Goal: Task Accomplishment & Management: Manage account settings

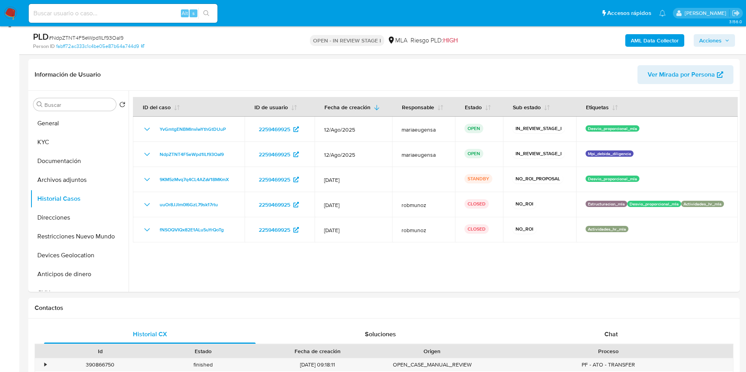
scroll to position [2, 0]
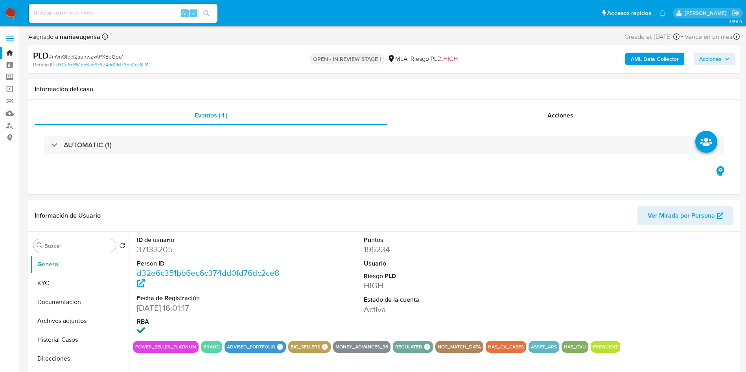
select select "10"
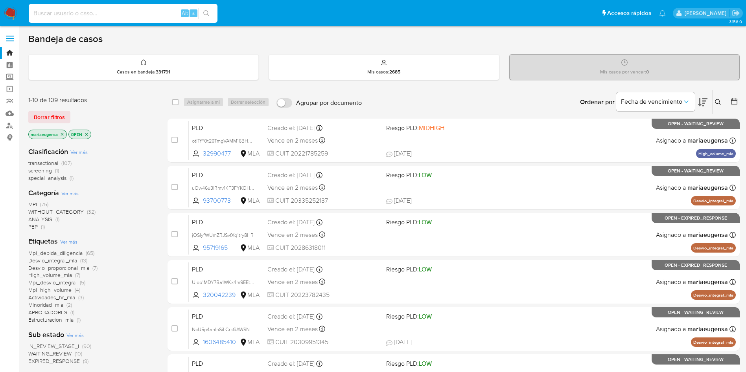
click at [103, 9] on input at bounding box center [123, 13] width 189 height 10
paste input "OiFy8iR6lpMDHrlfekS8XRS8"
type input "OiFy8iR6lpMDHrlfekS8XRS8"
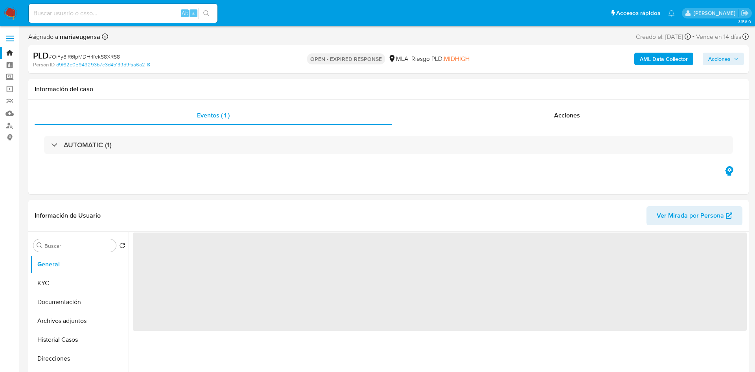
select select "10"
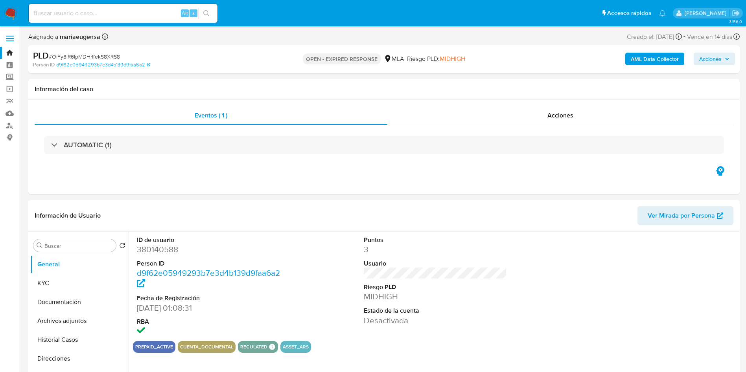
click at [7, 20] on nav "Pausado Ver notificaciones Alt s Accesos rápidos Presiona las siguientes teclas…" at bounding box center [373, 13] width 746 height 26
click at [9, 15] on img at bounding box center [10, 13] width 13 height 13
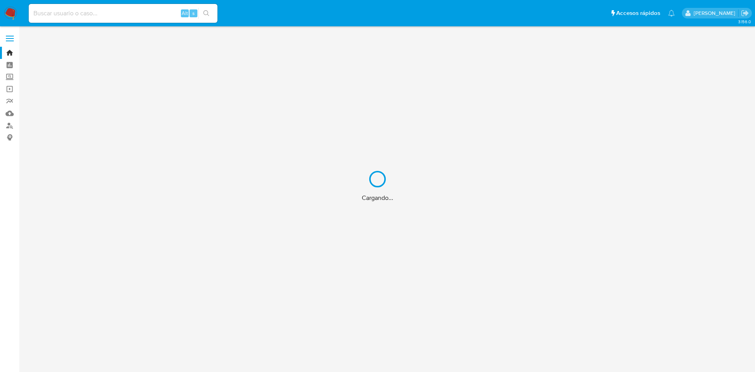
click at [71, 11] on div "Cargando..." at bounding box center [377, 186] width 755 height 372
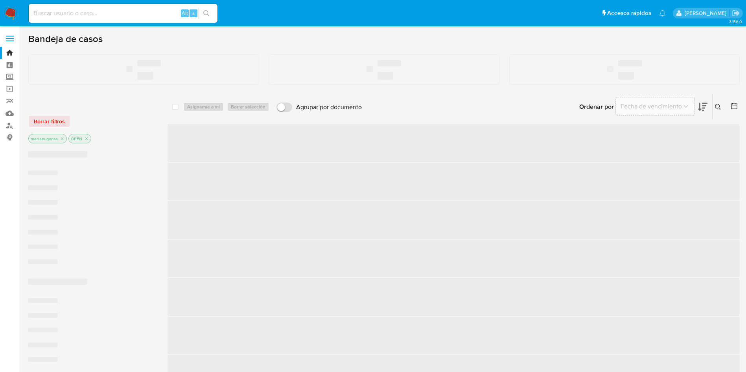
click at [74, 14] on input at bounding box center [123, 13] width 189 height 10
paste input "OiFy8iR6lpMDHrlfekS8XRS8"
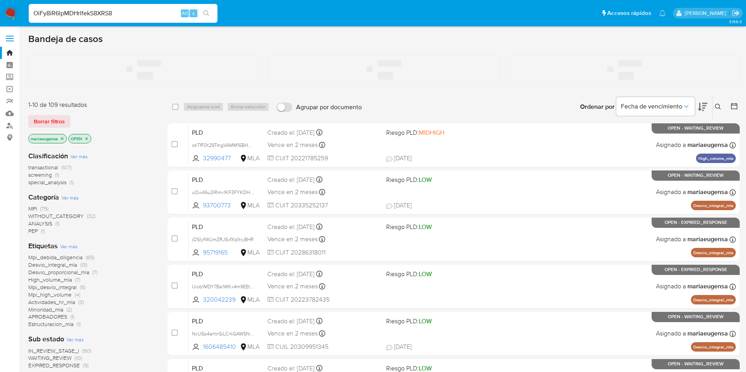
type input "OiFy8iR6lpMDHrlfekS8XRS8"
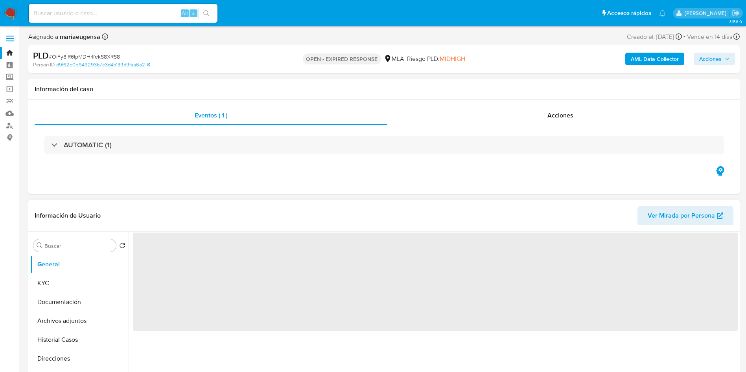
scroll to position [177, 0]
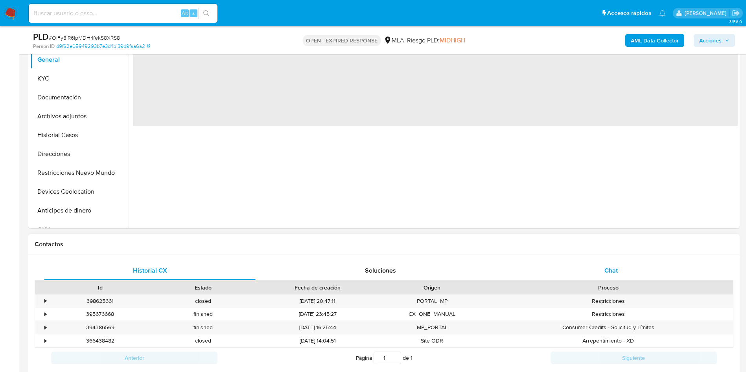
click at [631, 269] on div "Chat" at bounding box center [610, 270] width 211 height 19
select select "10"
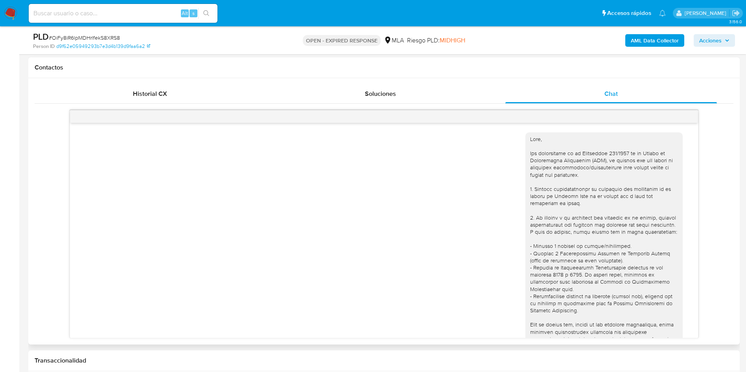
scroll to position [1340, 0]
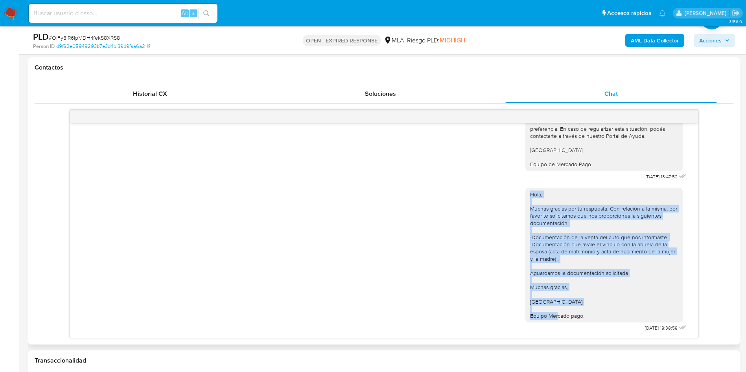
drag, startPoint x: 583, startPoint y: 314, endPoint x: 516, endPoint y: 191, distance: 139.3
click at [525, 191] on div "Hola, Muchas gracias por tu respuesta. Con relación a la misma, por favor te so…" at bounding box center [603, 255] width 157 height 135
copy div "Hola, Muchas gracias por tu respuesta. Con relación a la misma, por favor te so…"
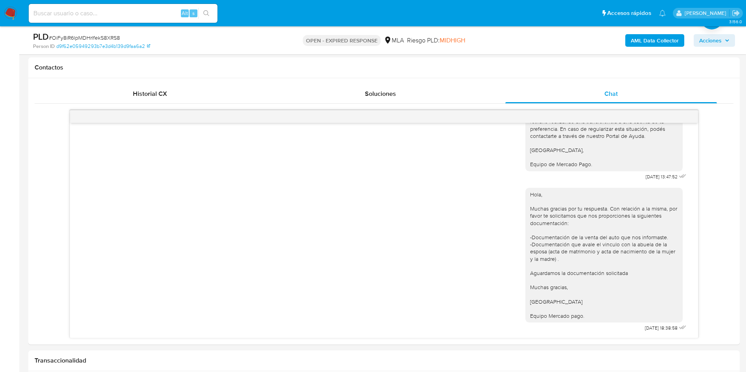
click at [87, 36] on span "# OiFy8iR6lpMDHrlfekS8XRS8" at bounding box center [84, 38] width 71 height 8
click at [87, 35] on span "# OiFy8iR6lpMDHrlfekS8XRS8" at bounding box center [84, 38] width 71 height 8
copy span "OiFy8iR6lpMDHrlfekS8XRS8"
click at [131, 2] on div "Alt s" at bounding box center [123, 13] width 189 height 22
click at [131, 2] on nav "Pausado Ver notificaciones Alt s Accesos rápidos Presiona las siguientes teclas…" at bounding box center [373, 13] width 746 height 26
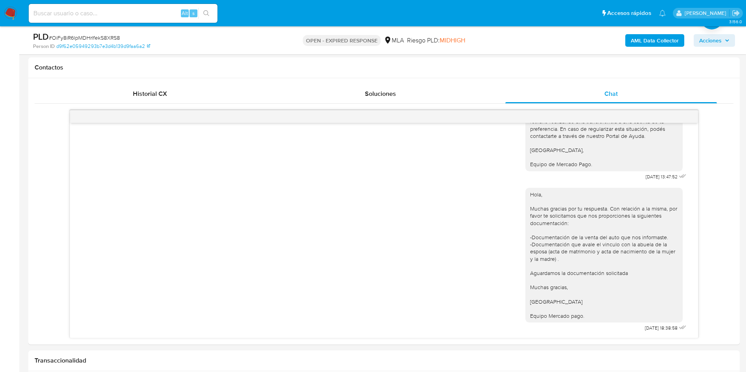
click at [130, 6] on div "Alt s" at bounding box center [123, 13] width 189 height 19
click at [136, 17] on input at bounding box center [123, 13] width 189 height 10
paste input "OiFy8iR6lpMDHrlfekS8XRS8"
type input "OiFy8iR6lpMDHrlfekS8XRS8"
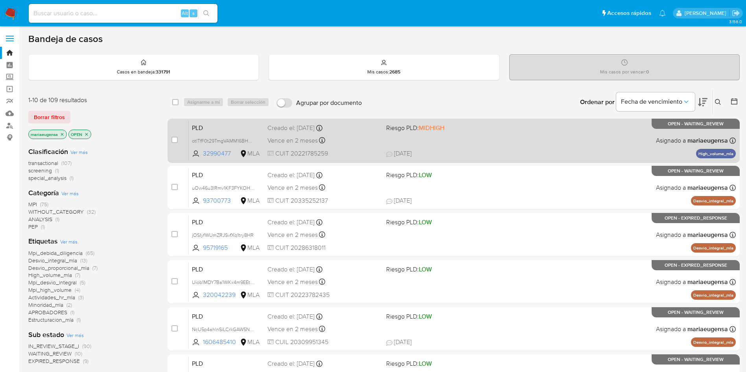
drag, startPoint x: 718, startPoint y: 101, endPoint x: 653, endPoint y: 127, distance: 69.7
click at [711, 108] on div "Ordenar por Fecha de vencimiento No es posible ordenar los resultados mientras …" at bounding box center [553, 102] width 374 height 24
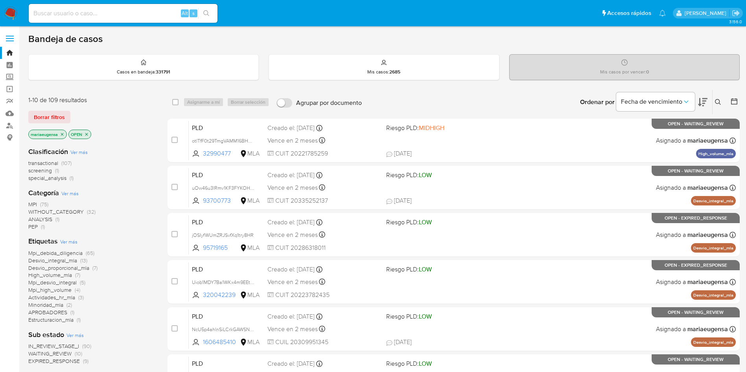
click at [715, 101] on icon at bounding box center [718, 102] width 6 height 6
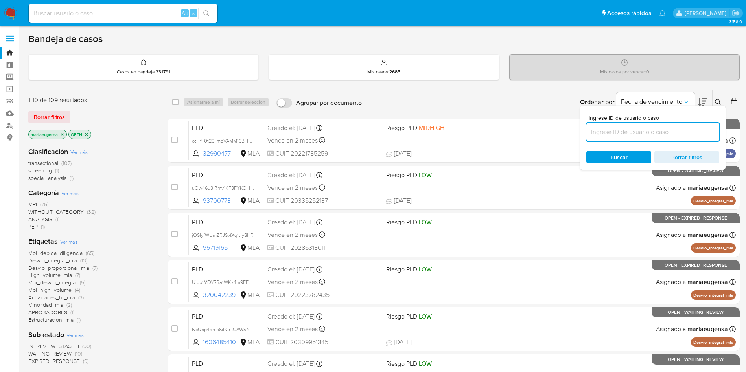
click at [654, 132] on input at bounding box center [652, 132] width 133 height 10
type input "OiFy8iR6lpMDHrlfekS8XRS8"
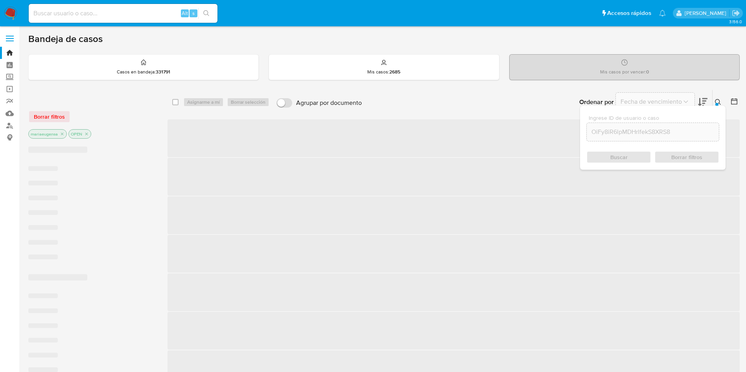
click at [717, 103] on div at bounding box center [716, 104] width 3 height 3
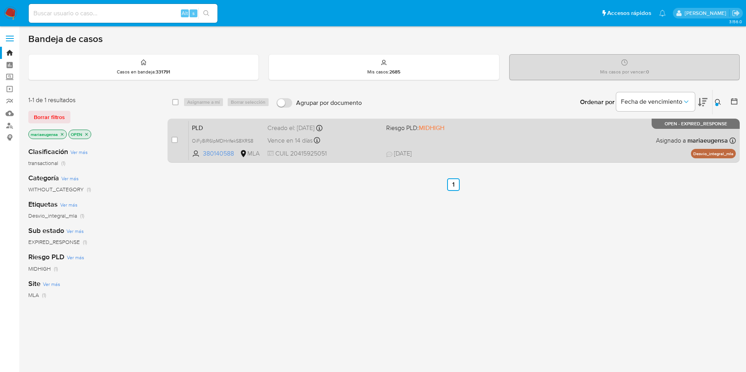
drag, startPoint x: 176, startPoint y: 143, endPoint x: 182, endPoint y: 124, distance: 20.0
click at [176, 136] on div "case-item-checkbox" at bounding box center [174, 140] width 6 height 8
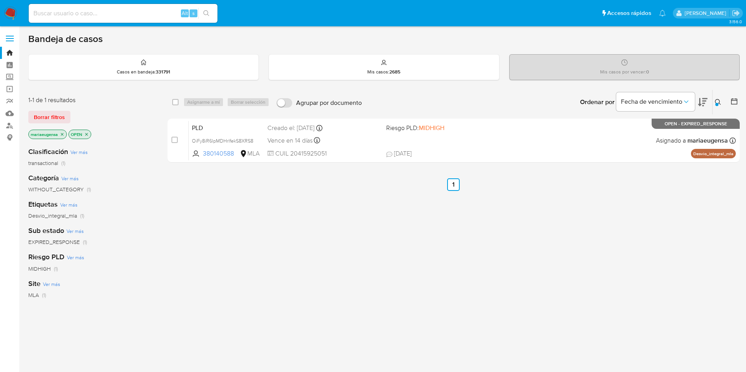
drag, startPoint x: 173, startPoint y: 141, endPoint x: 191, endPoint y: 102, distance: 42.4
click at [174, 139] on input "checkbox" at bounding box center [174, 140] width 6 height 6
checkbox input "true"
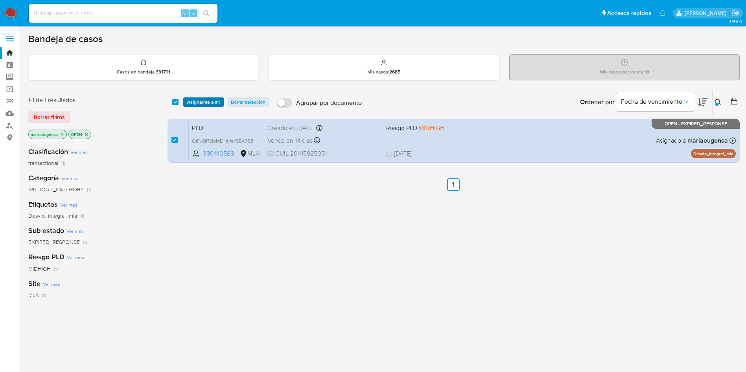
click at [193, 101] on span "Asignarme a mí" at bounding box center [203, 102] width 33 height 8
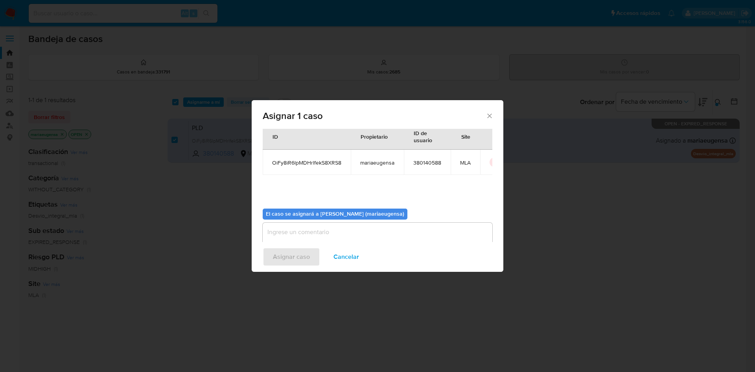
scroll to position [41, 0]
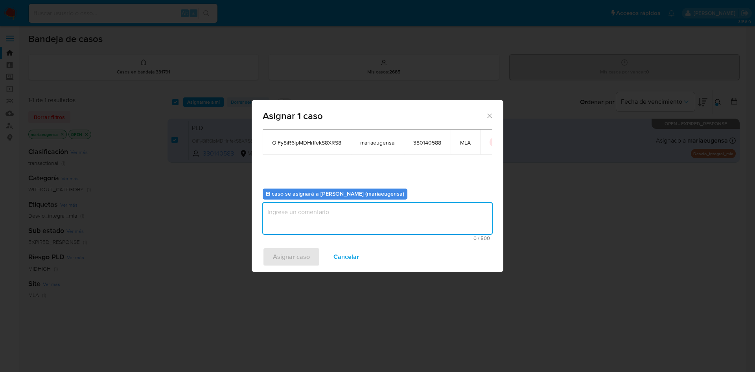
click at [280, 225] on textarea "assign-modal" at bounding box center [378, 218] width 230 height 31
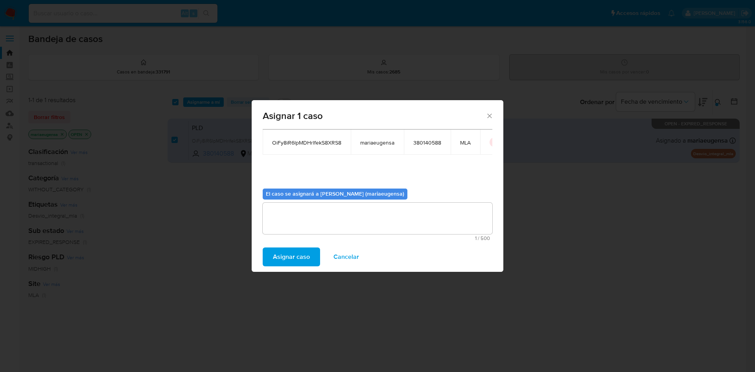
click at [272, 264] on button "Asignar caso" at bounding box center [291, 257] width 57 height 19
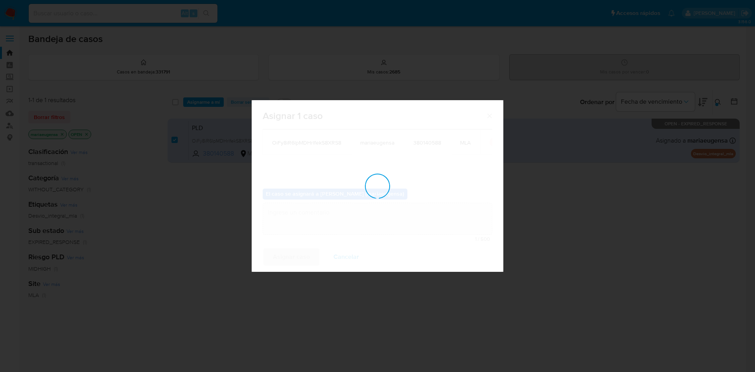
checkbox input "false"
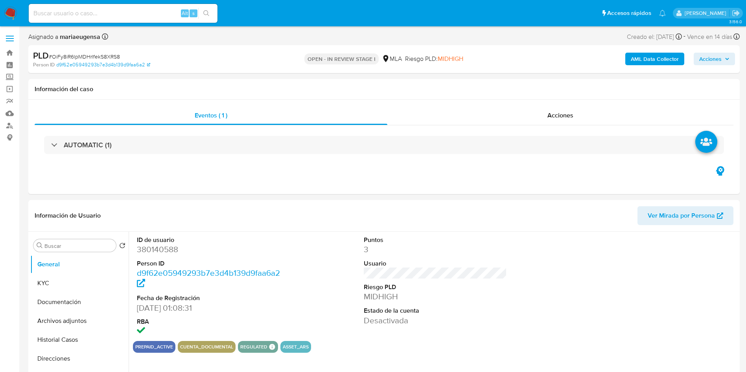
select select "10"
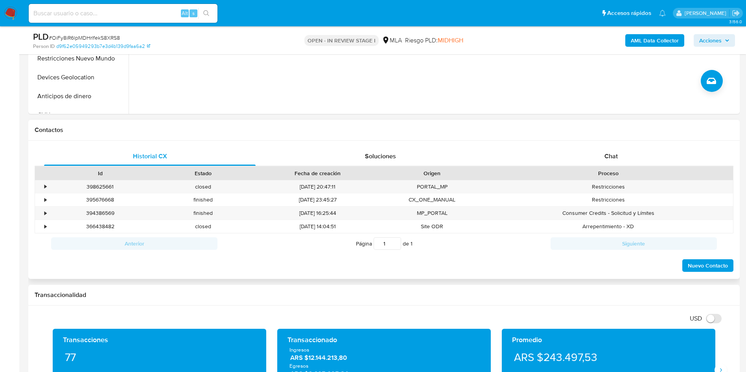
scroll to position [295, 0]
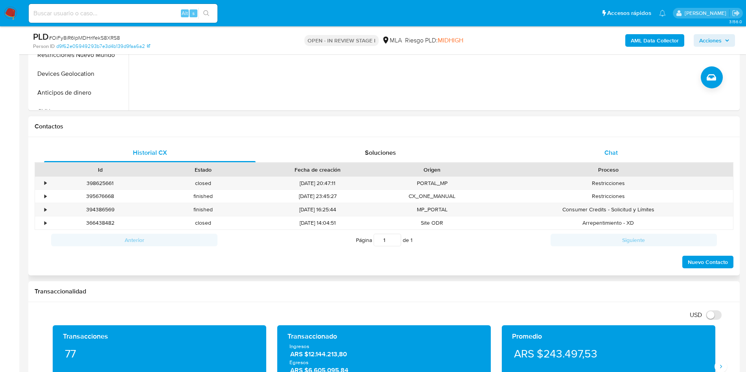
click at [603, 153] on div "Chat" at bounding box center [610, 152] width 211 height 19
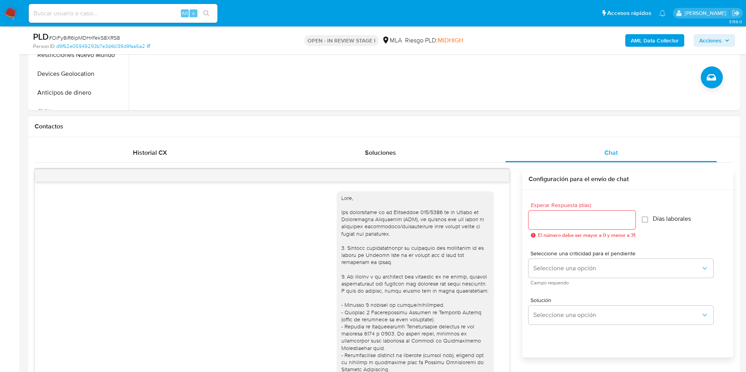
scroll to position [1340, 0]
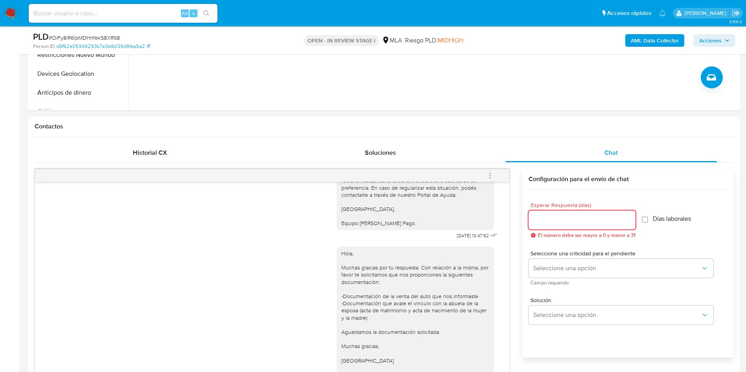
click at [555, 221] on input "Esperar Respuesta (días)" at bounding box center [581, 220] width 107 height 10
type input "1"
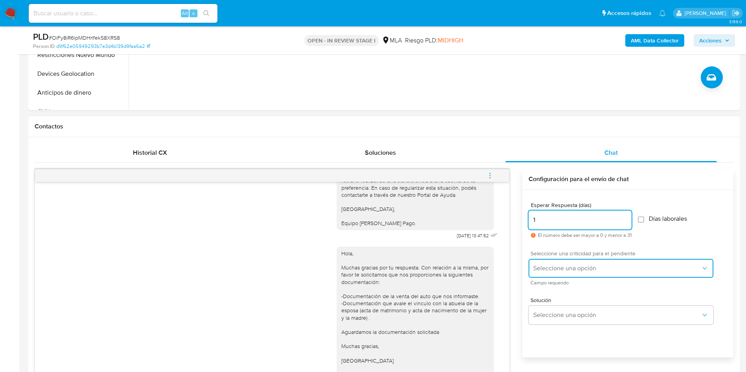
click at [562, 266] on span "Seleccione una opción" at bounding box center [616, 269] width 167 height 8
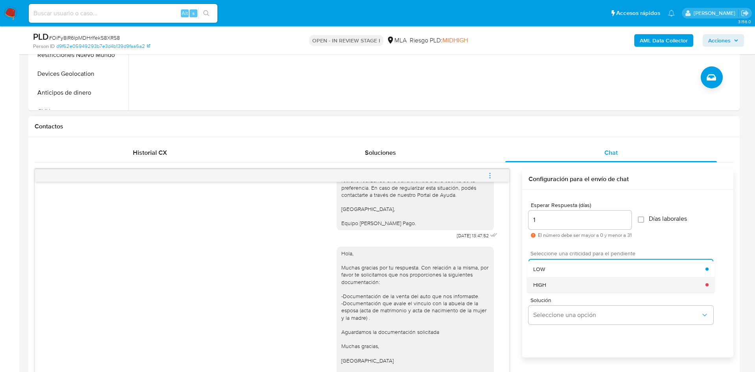
click at [556, 287] on div "HIGH" at bounding box center [619, 285] width 172 height 16
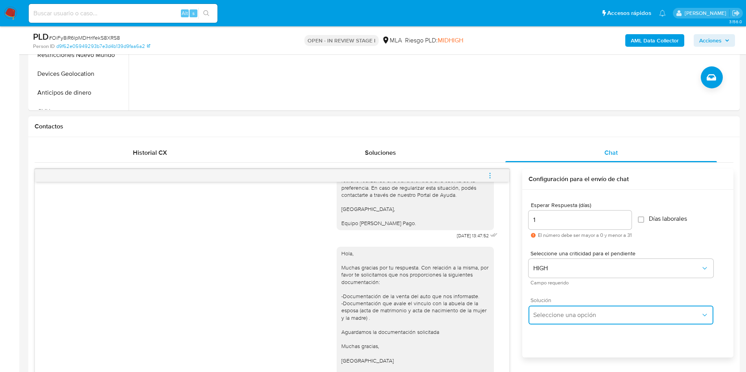
click at [542, 319] on button "Seleccione una opción" at bounding box center [620, 315] width 185 height 19
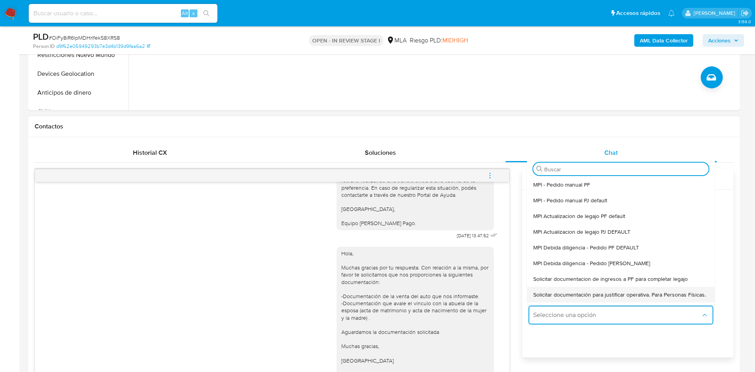
click at [553, 298] on span "Solicitar documentación para justificar operativa. Para Personas Físicas." at bounding box center [619, 294] width 173 height 7
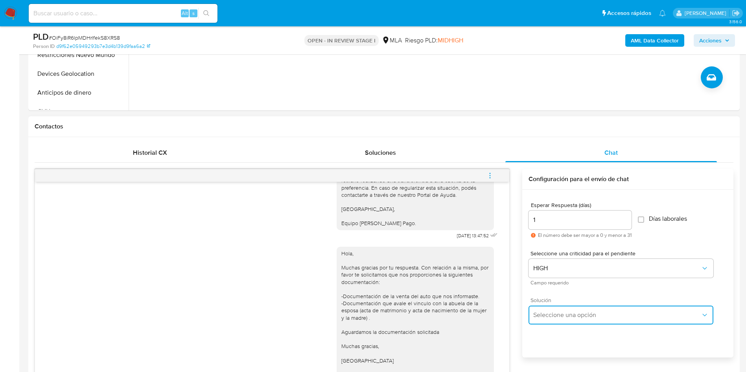
type textarea "Hola,En función de las operaciones registradas en tu cuenta de Mercado Pago, ne…"
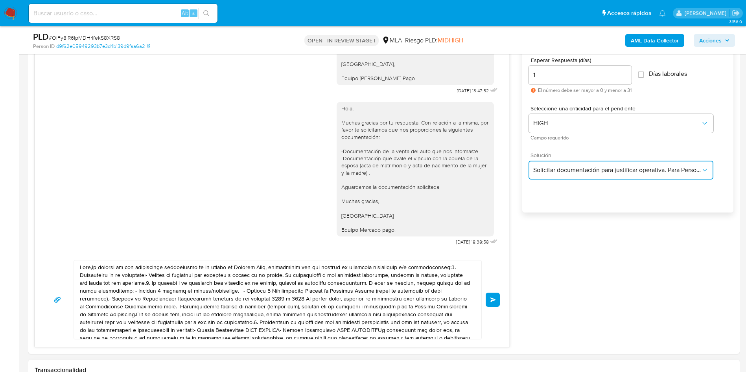
scroll to position [531, 0]
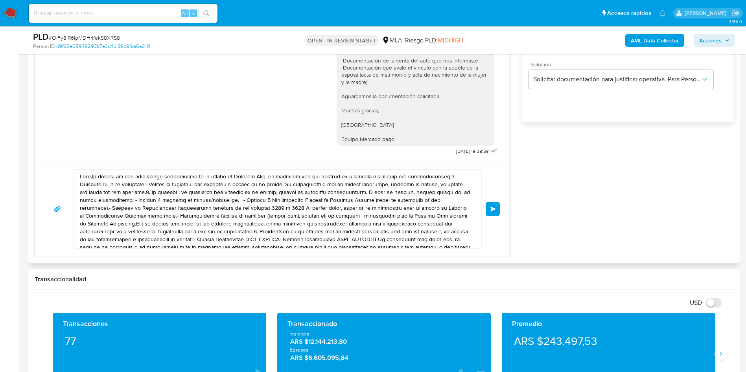
click at [297, 200] on textarea at bounding box center [275, 209] width 391 height 79
click at [297, 199] on textarea at bounding box center [275, 209] width 391 height 79
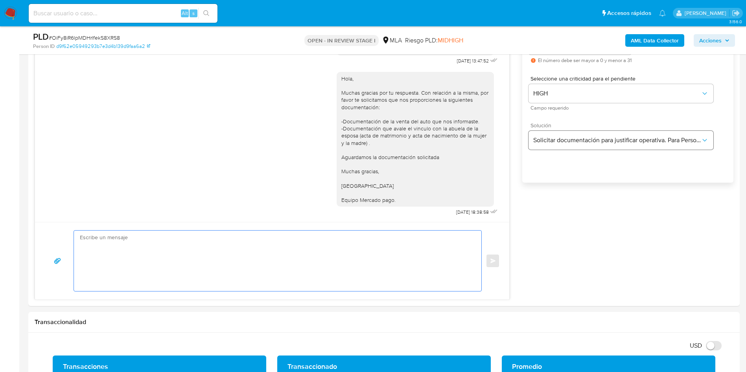
scroll to position [413, 0]
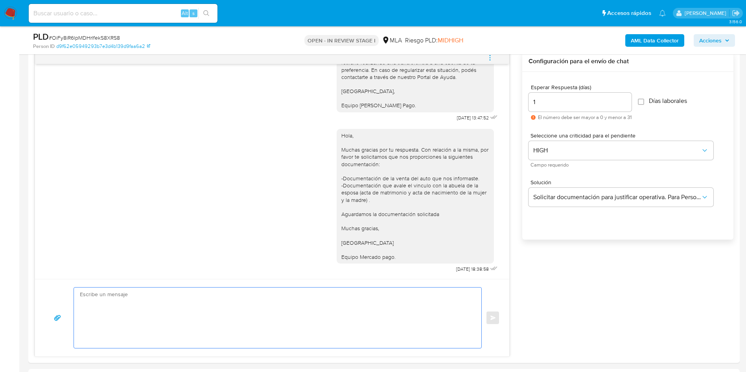
paste textarea "Hola, Esperamos que te encuentres muy bien. Te consultamos si tuviste oportunid…"
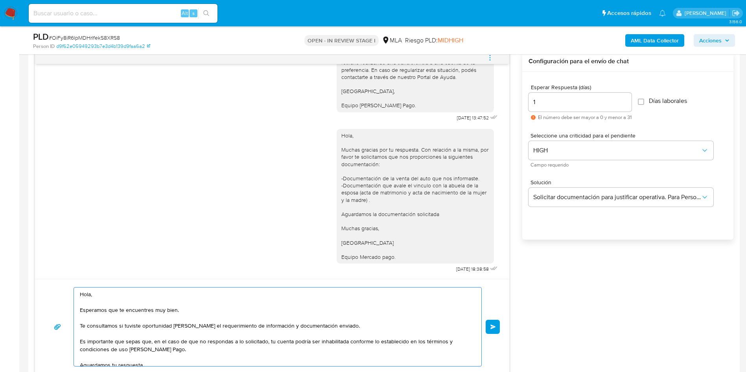
scroll to position [472, 0]
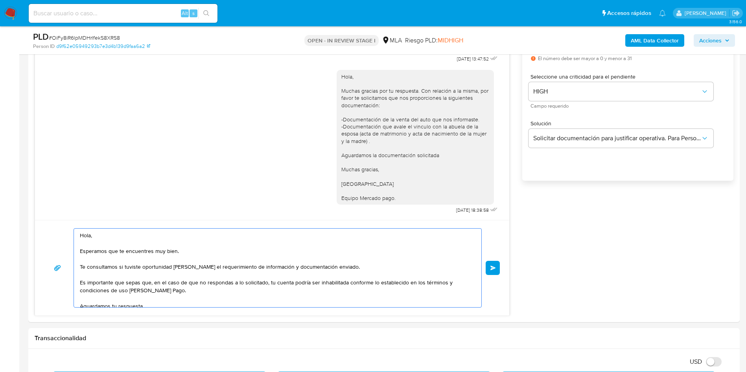
type textarea "Hola, Esperamos que te encuentres muy bien. Te consultamos si tuviste oportunid…"
drag, startPoint x: 190, startPoint y: 248, endPoint x: 74, endPoint y: 250, distance: 116.0
click at [74, 250] on div "Hola, Esperamos que te encuentres muy bien. Te consultamos si tuviste oportunid…" at bounding box center [275, 268] width 403 height 79
click at [138, 270] on textarea "Hola, Esperamos que te encuentres muy bien. Te consultamos si tuviste oportunid…" at bounding box center [275, 268] width 391 height 79
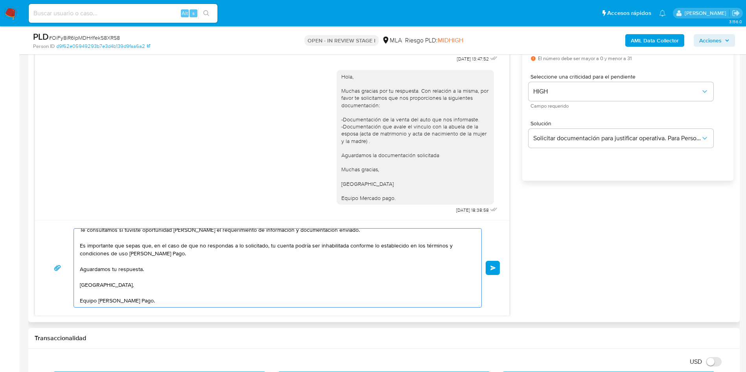
scroll to position [0, 0]
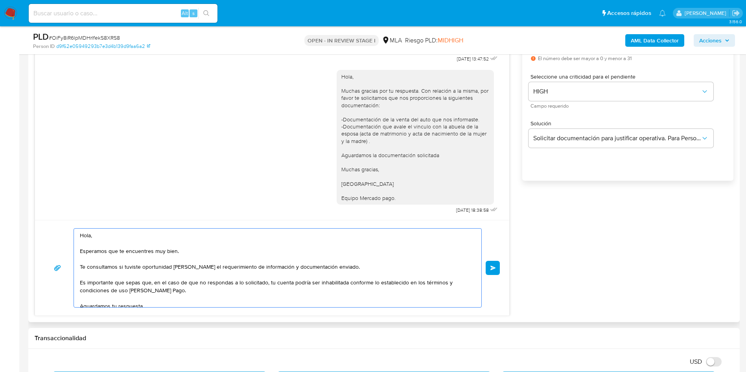
drag, startPoint x: 74, startPoint y: 237, endPoint x: 55, endPoint y: 215, distance: 29.0
click at [55, 215] on div "18/06/2025 18:09:44 Hola, Esperamos que te encuentres muy bien. Te consultamos …" at bounding box center [272, 154] width 475 height 324
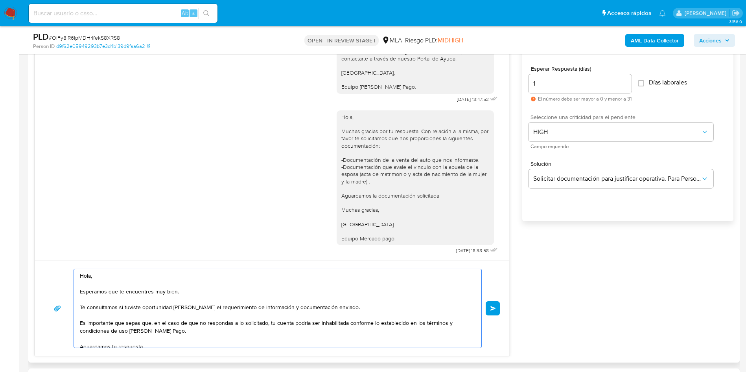
scroll to position [413, 0]
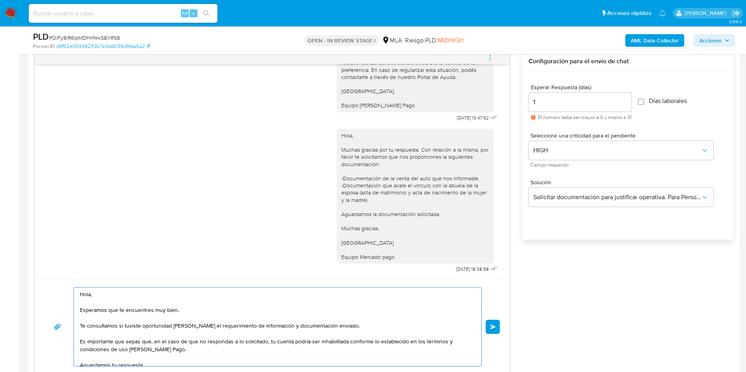
click at [425, 329] on textarea "Hola, Esperamos que te encuentres muy bien. Te consultamos si tuviste oportunid…" at bounding box center [275, 327] width 391 height 79
click at [491, 328] on span "Enviar" at bounding box center [493, 327] width 6 height 5
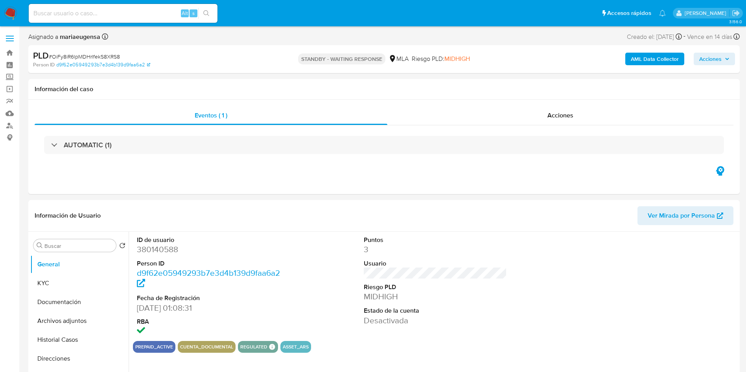
select select "10"
click at [165, 24] on nav "Pausado Ver notificaciones Alt s Accesos rápidos Presiona las siguientes teclas…" at bounding box center [373, 13] width 746 height 26
click at [163, 15] on input at bounding box center [123, 13] width 189 height 10
paste input "7S3uJYJbT3anxyGsJJ0rxiCB"
type input "7S3uJYJbT3anxyGsJJ0rxiCB"
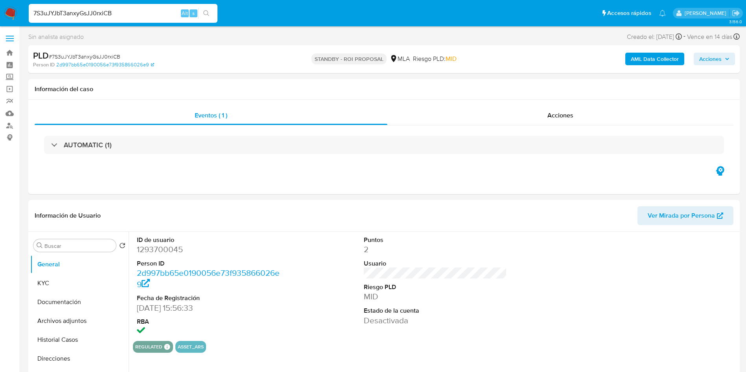
select select "10"
click at [143, 8] on input "7S3uJYJbT3anxyGsJJ0rxiCB" at bounding box center [123, 13] width 189 height 10
click at [63, 279] on button "KYC" at bounding box center [76, 283] width 92 height 19
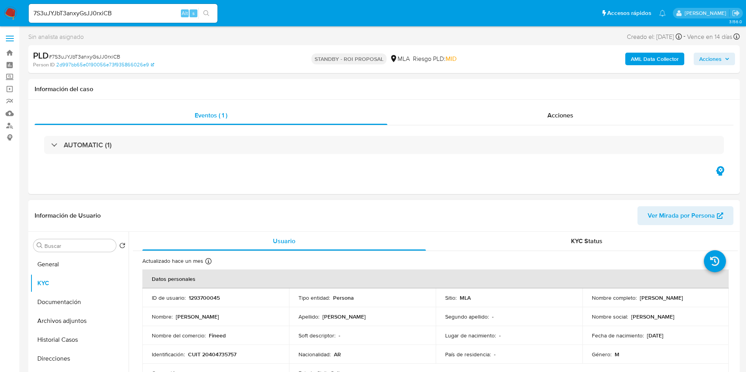
drag, startPoint x: 636, startPoint y: 299, endPoint x: 714, endPoint y: 296, distance: 77.9
click at [714, 296] on div "Nombre completo : Emir Tadeo Coria Godoy" at bounding box center [656, 297] width 128 height 7
copy div "Emir Tadeo Coria Godoy"
click at [675, 301] on p "Emir Tadeo Coria Godoy" at bounding box center [661, 297] width 43 height 7
drag, startPoint x: 631, startPoint y: 304, endPoint x: 636, endPoint y: 299, distance: 6.4
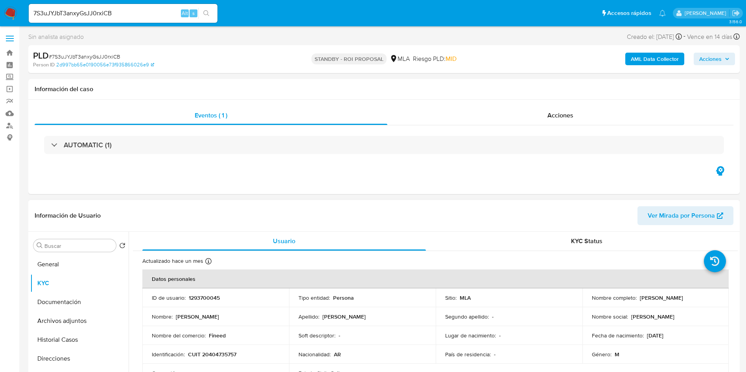
click at [632, 303] on td "Nombre completo : Emir Tadeo Coria Godoy" at bounding box center [655, 298] width 147 height 19
click at [640, 299] on p "Emir Tadeo Coria Godoy" at bounding box center [661, 297] width 43 height 7
drag, startPoint x: 637, startPoint y: 299, endPoint x: 695, endPoint y: 304, distance: 58.8
click at [695, 304] on td "Nombre completo : Emir Tadeo Coria Godoy" at bounding box center [655, 298] width 147 height 19
copy p "Emir Tadeo Coria Godoy"
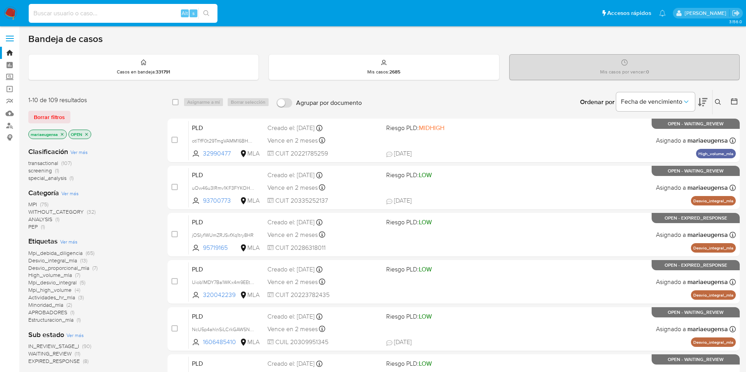
click at [99, 11] on input at bounding box center [123, 13] width 189 height 10
paste input "TdqMdCz0nD5IKWYRjORehWyA"
type input "TdqMdCz0nD5IKWYRjORehWyA"
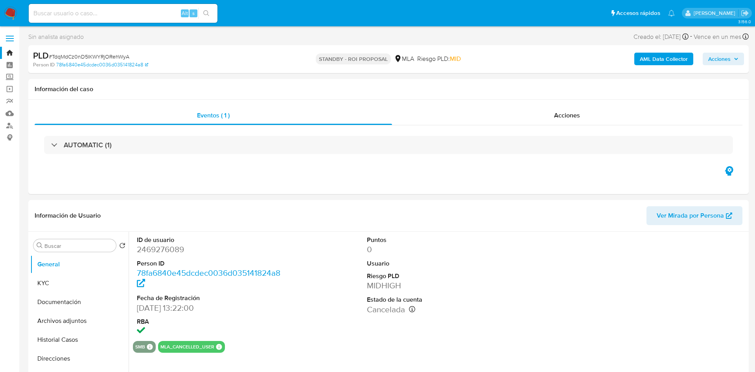
select select "10"
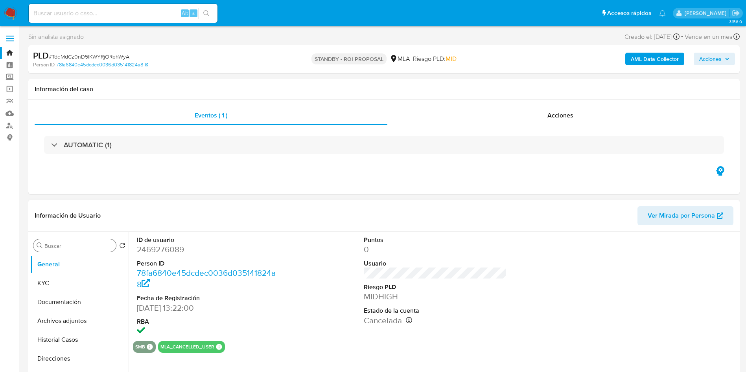
click at [74, 250] on div "Buscar" at bounding box center [74, 245] width 83 height 13
click at [76, 244] on input "a" at bounding box center [78, 246] width 68 height 7
type input "arc"
click at [67, 280] on button "Archivos adjuntos" at bounding box center [76, 283] width 92 height 19
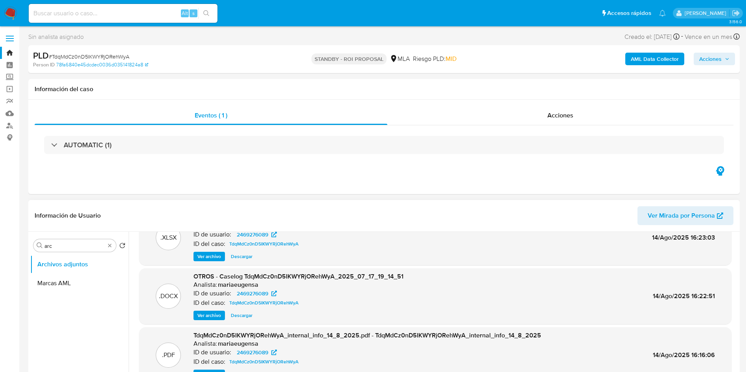
scroll to position [44, 0]
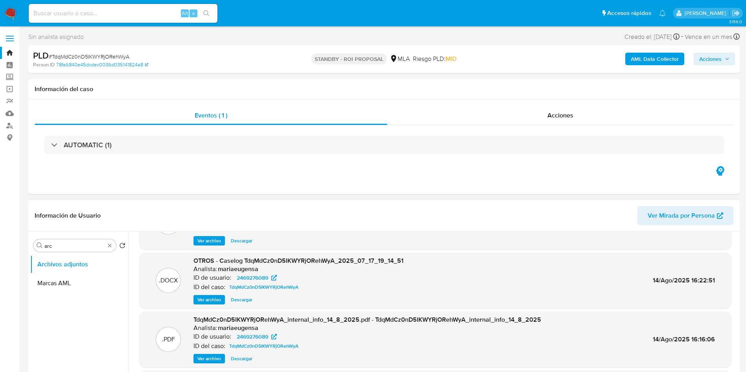
click at [234, 298] on span "Descargar" at bounding box center [242, 300] width 22 height 8
click at [248, 300] on span "Descargar" at bounding box center [242, 300] width 22 height 8
click at [244, 300] on span "Descargar" at bounding box center [242, 300] width 22 height 8
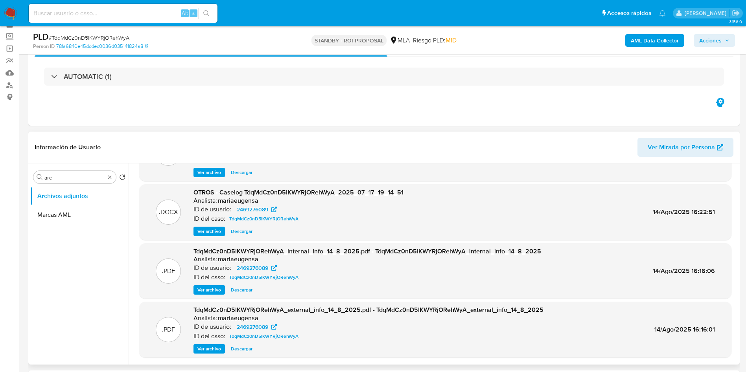
scroll to position [59, 0]
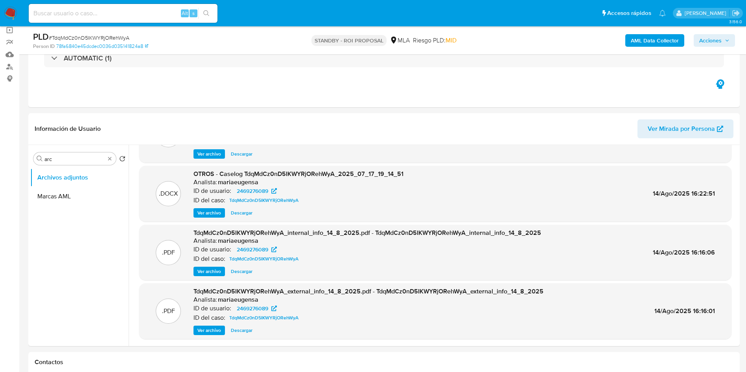
click at [145, 3] on div "Alt s" at bounding box center [123, 13] width 189 height 22
click at [151, 10] on input at bounding box center [123, 13] width 189 height 10
paste input "BVg7xFyyc4CCVNM9wyDn8cR2"
type input "BVg7xFyyc4CCVNM9wyDn8cR2"
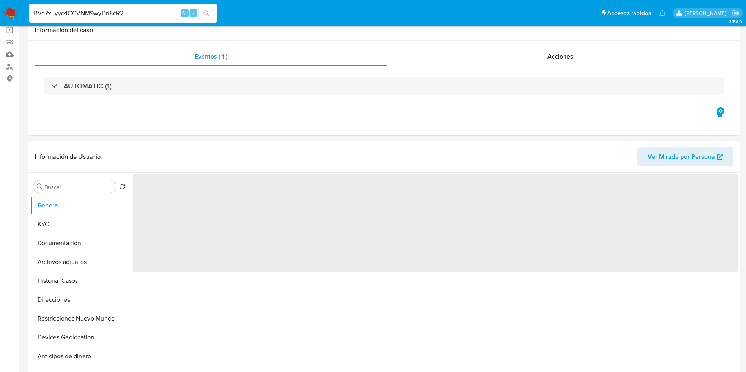
select select "10"
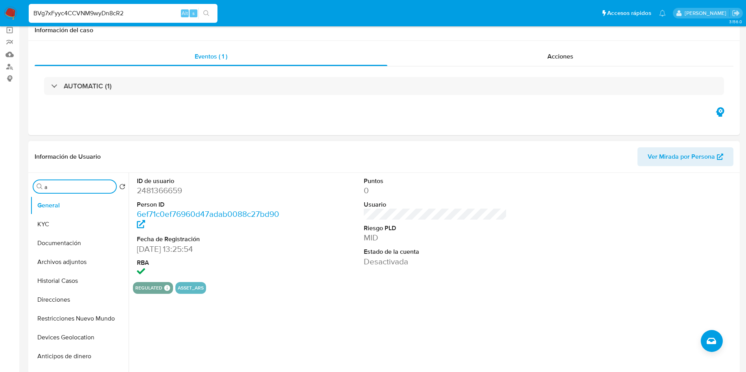
click at [85, 187] on input "a" at bounding box center [78, 187] width 68 height 7
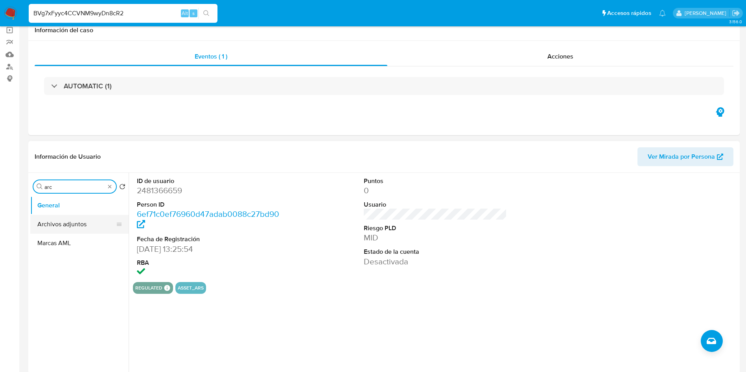
type input "arc"
click at [86, 220] on button "Archivos adjuntos" at bounding box center [76, 224] width 92 height 19
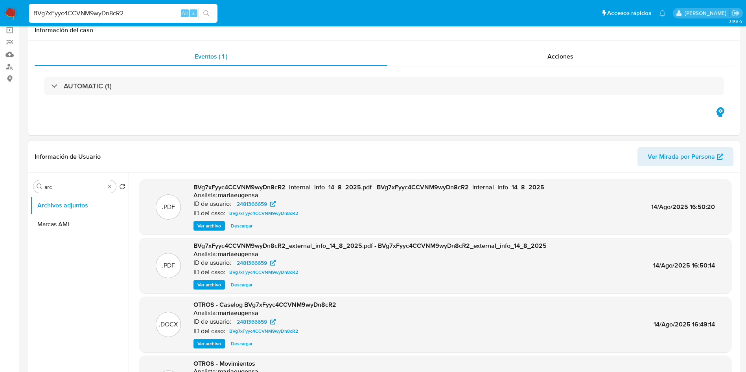
click at [243, 342] on span "Descargar" at bounding box center [242, 344] width 22 height 8
click at [134, 12] on input "BVg7xFyyc4CCVNM9wyDn8cR2" at bounding box center [123, 13] width 189 height 10
click at [111, 14] on input "BVg7xFyyc4CCVNM9wyDn8cR2" at bounding box center [123, 13] width 189 height 10
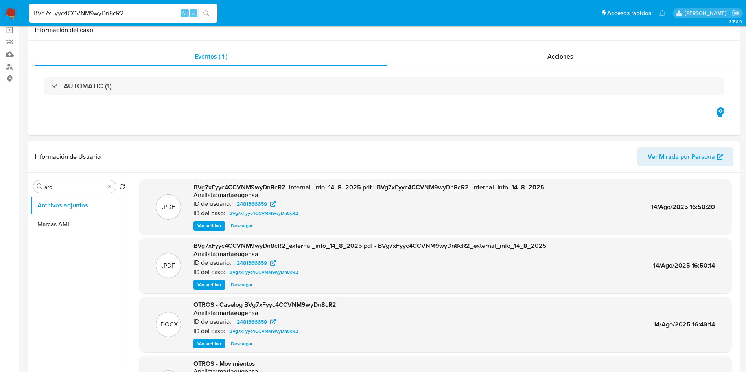
paste input "tDWvBsRJT6FLmVmRkR3Y3wVT"
type input "tDWvBsRJT6FLmVmRkR3Y3wVT"
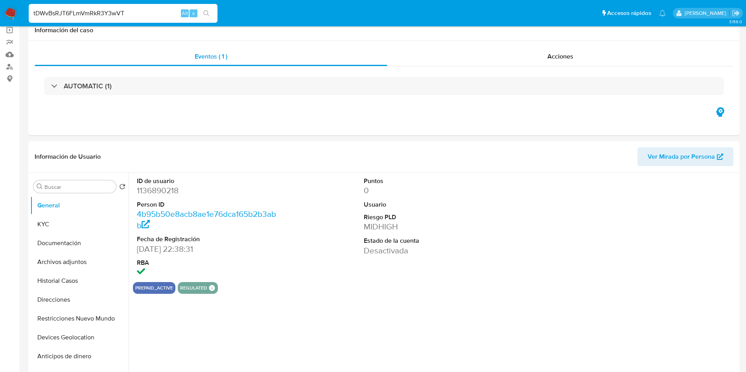
select select "10"
click at [106, 12] on input "tDWvBsRJT6FLmVmRkR3Y3wVT" at bounding box center [123, 13] width 189 height 10
paste input "BVg7xFyyc4CCVNM9wyDn8cR2"
type input "BVg7xFyyc4CCVNM9wyDn8cR2"
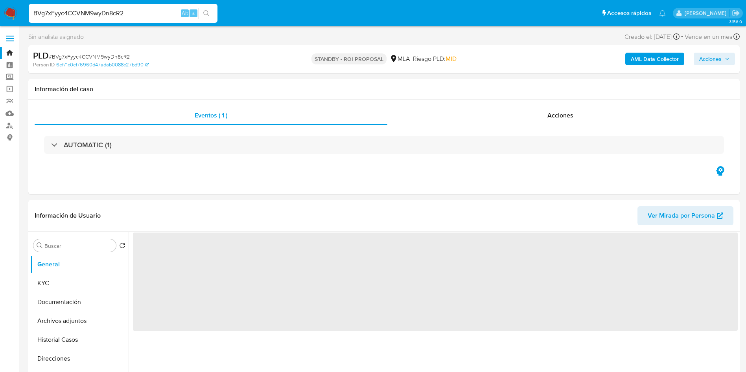
select select "10"
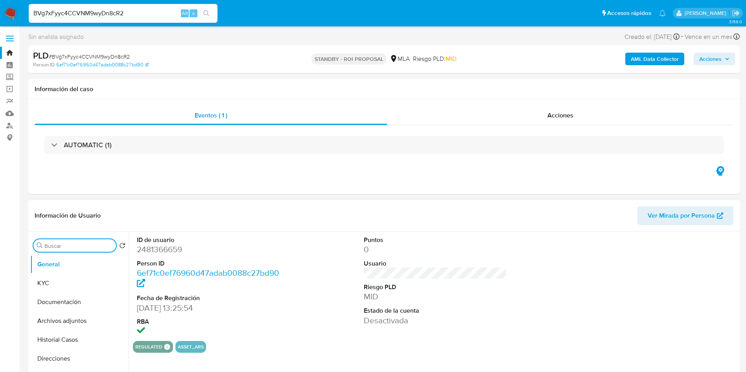
click at [59, 246] on input "Buscar" at bounding box center [78, 246] width 68 height 7
type input "arc"
click at [55, 282] on button "Archivos adjuntos" at bounding box center [76, 283] width 92 height 19
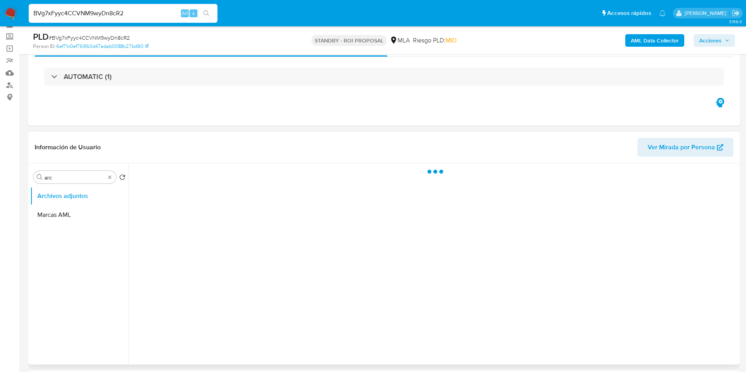
scroll to position [59, 0]
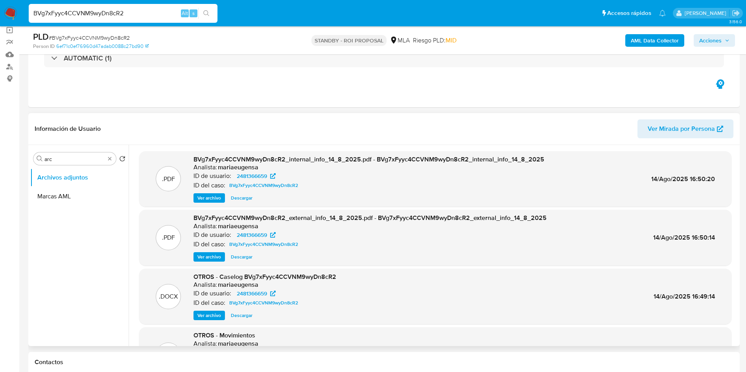
click at [236, 318] on span "Descargar" at bounding box center [242, 316] width 22 height 8
click at [114, 22] on div "BVg7xFyyc4CCVNM9wyDn8cR2 Alt s" at bounding box center [123, 13] width 189 height 19
click at [119, 15] on input "BVg7xFyyc4CCVNM9wyDn8cR2" at bounding box center [123, 13] width 189 height 10
paste input "I6wljvvEFhvDmzIMtT2y2Uke"
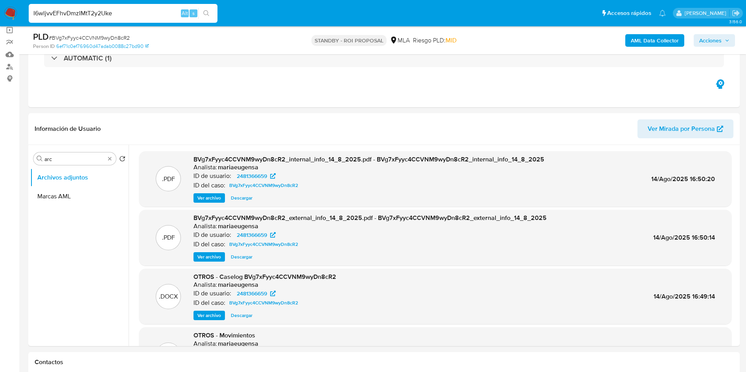
type input "I6wljvvEFhvDmzIMtT2y2Uke"
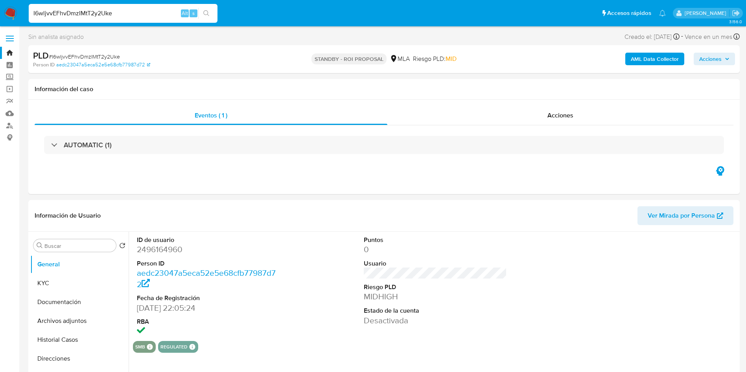
select select "10"
click at [82, 245] on input "a" at bounding box center [78, 246] width 68 height 7
type input "arc"
click at [74, 286] on button "Archivos adjuntos" at bounding box center [76, 283] width 92 height 19
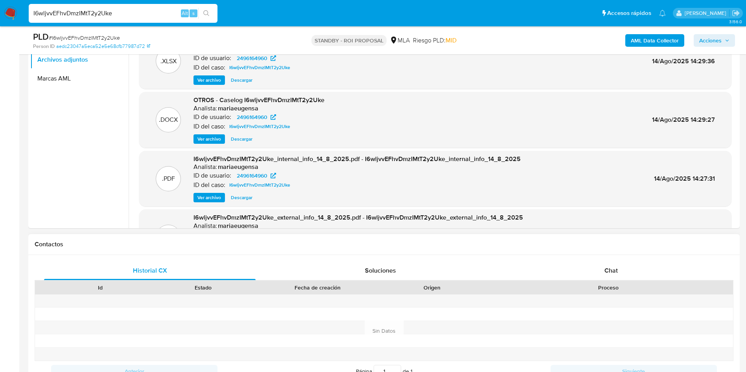
scroll to position [118, 0]
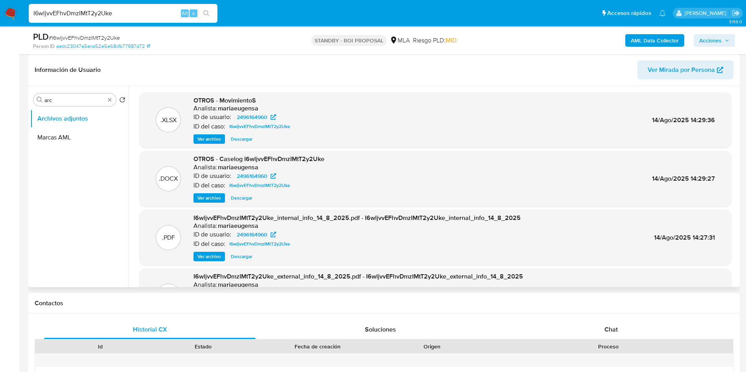
click at [242, 195] on span "Descargar" at bounding box center [242, 198] width 22 height 8
click at [96, 11] on input "I6wljvvEFhvDmzIMtT2y2Uke" at bounding box center [123, 13] width 189 height 10
paste input "JcopqA0bL8fRhZtqhY4dqqtq"
type input "JcopqA0bL8fRhZtqhY4dqqtq"
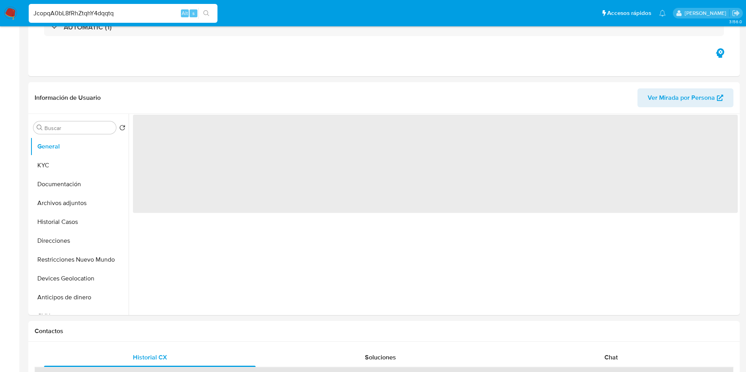
select select "10"
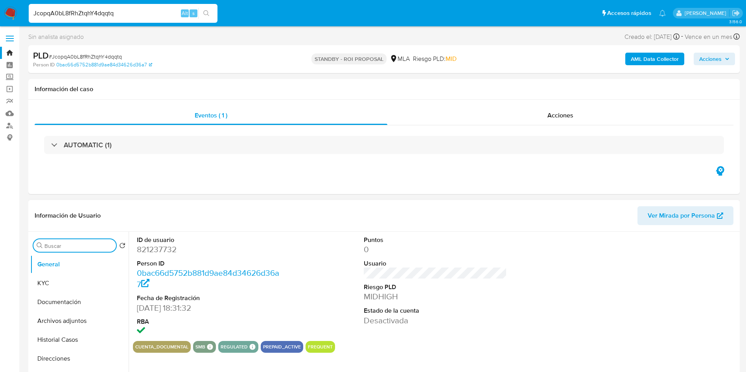
click at [85, 244] on input "Buscar" at bounding box center [78, 246] width 68 height 7
type input "arc"
click at [79, 278] on button "Archivos adjuntos" at bounding box center [76, 283] width 92 height 19
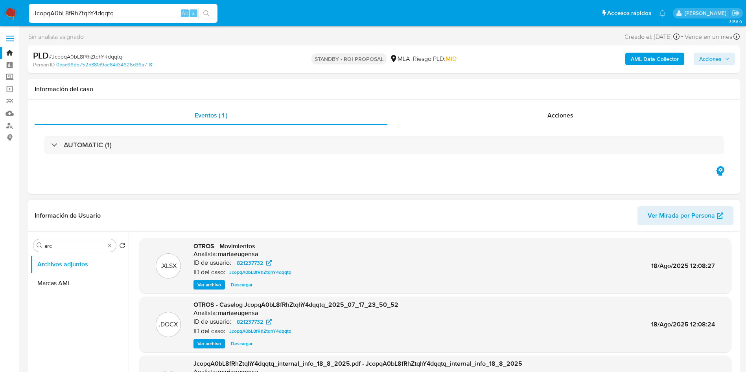
click at [245, 344] on span "Descargar" at bounding box center [242, 344] width 22 height 8
click at [73, 265] on button "Archivos adjuntos" at bounding box center [76, 264] width 92 height 19
click at [97, 9] on input "JcopqA0bL8fRhZtqhY4dqqtq" at bounding box center [123, 13] width 189 height 10
paste input "ldrCrgv7cvkyJZf527iGkKl0"
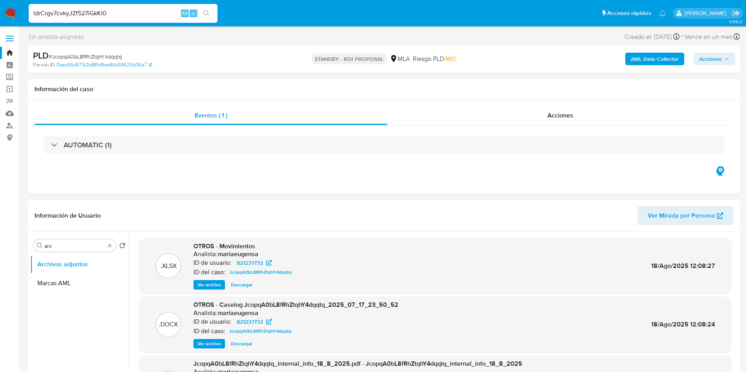
type input "ldrCrgv7cvkyJZf527iGkKl0"
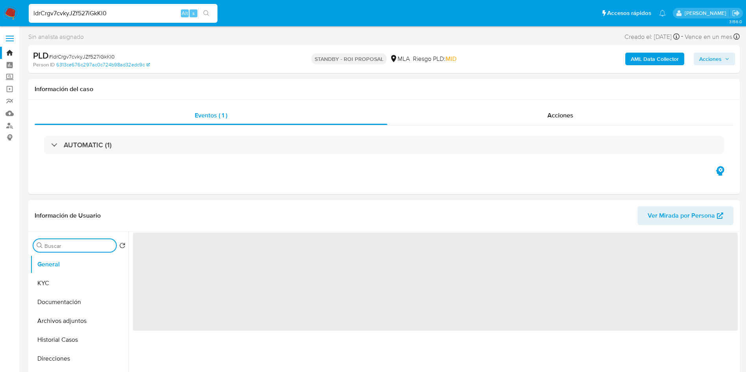
click at [65, 247] on input "Buscar" at bounding box center [78, 246] width 68 height 7
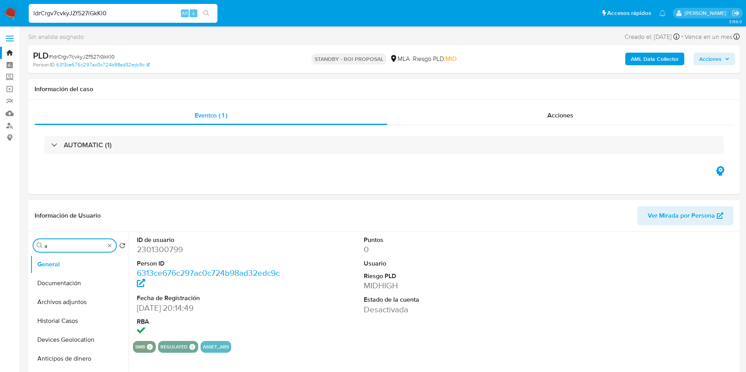
type input "ar"
select select "10"
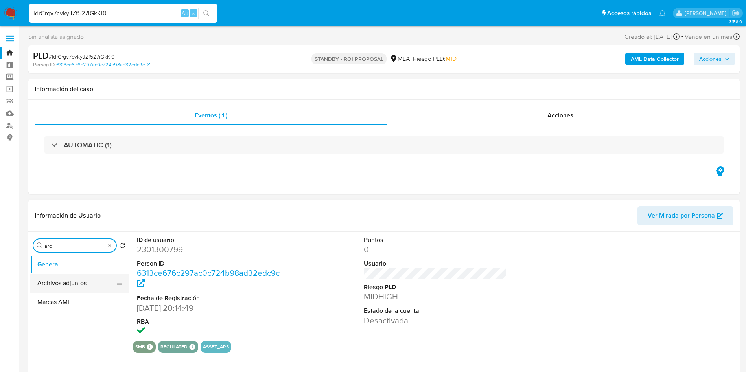
type input "arc"
click at [63, 281] on button "Archivos adjuntos" at bounding box center [76, 283] width 92 height 19
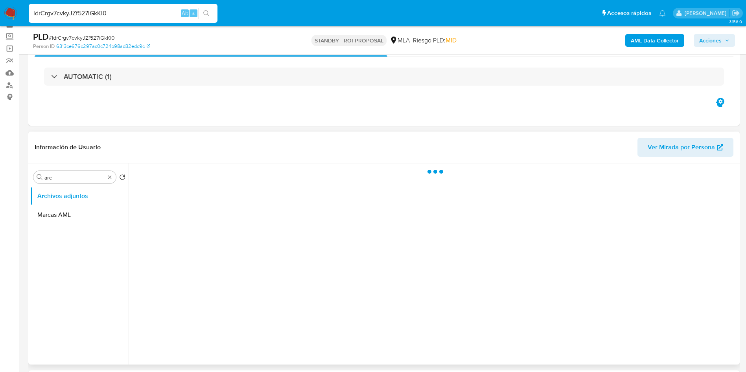
scroll to position [59, 0]
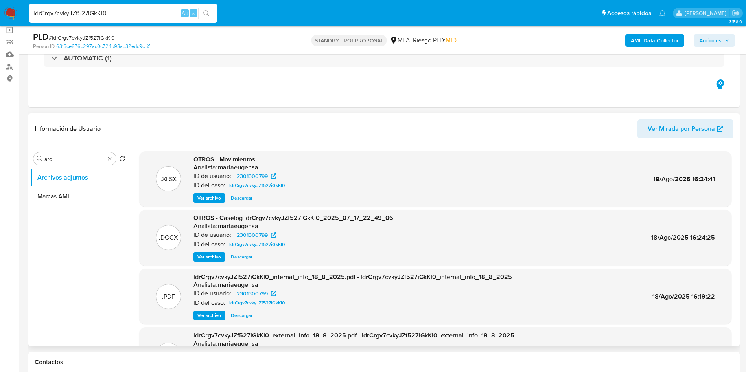
click at [243, 261] on span "Descargar" at bounding box center [242, 257] width 22 height 8
click at [10, 9] on img at bounding box center [10, 13] width 13 height 13
